Goal: Task Accomplishment & Management: Manage account settings

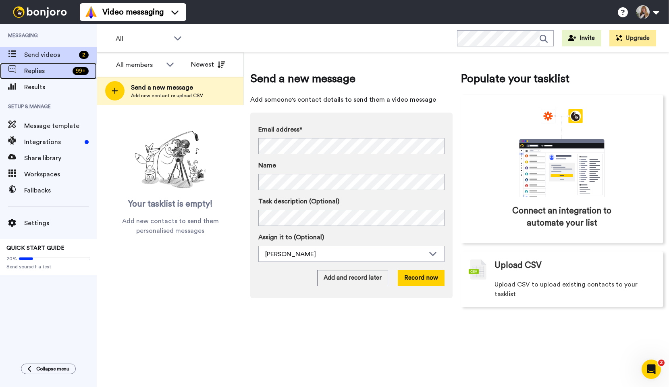
click at [56, 72] on span "Replies" at bounding box center [46, 71] width 45 height 10
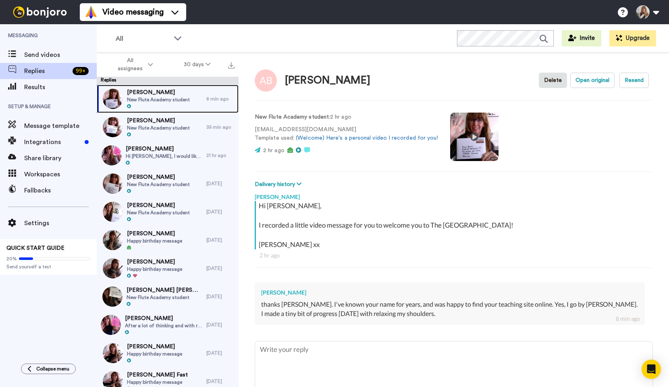
click at [168, 101] on span "New Flute Academy student" at bounding box center [158, 99] width 63 height 6
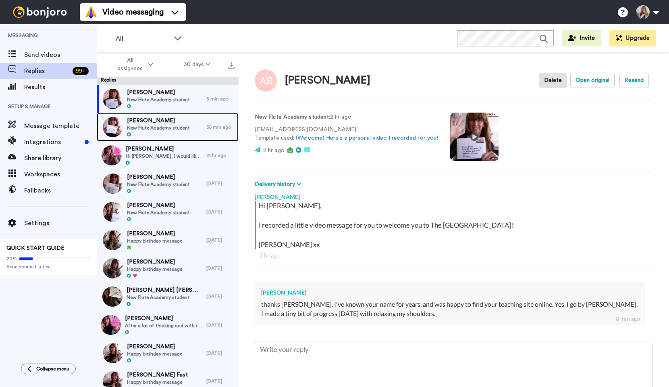
click at [154, 119] on span "[PERSON_NAME]" at bounding box center [158, 121] width 63 height 8
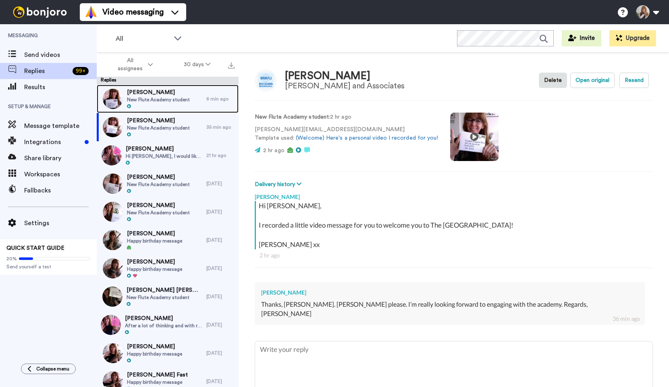
click at [165, 102] on span "New Flute Academy student" at bounding box center [158, 99] width 63 height 6
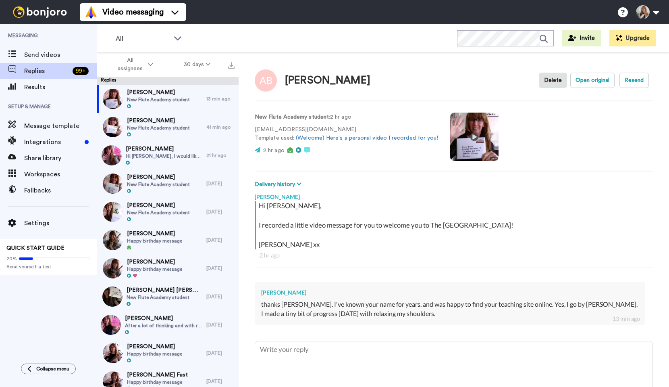
type textarea "x"
